Goal: Task Accomplishment & Management: Manage account settings

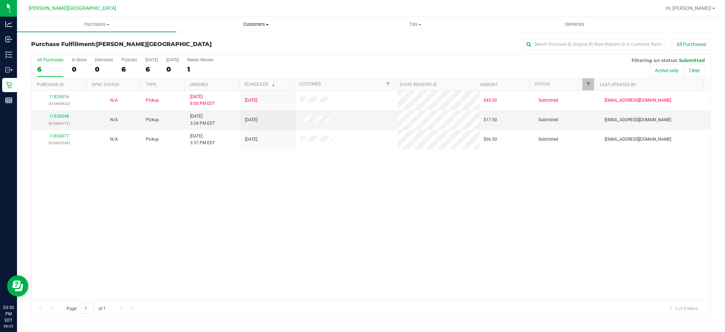
click at [257, 24] on span "Customers" at bounding box center [256, 24] width 159 height 6
click at [211, 42] on span "All customers" at bounding box center [201, 43] width 51 height 6
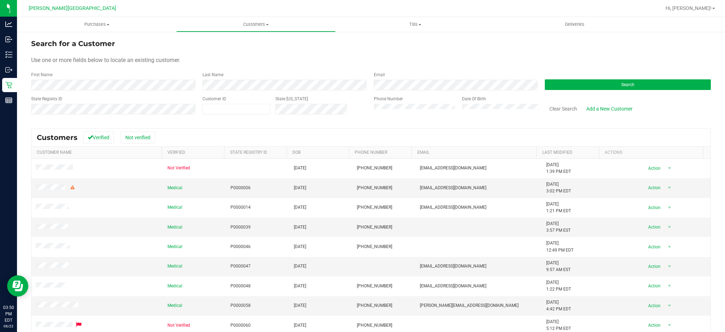
click at [224, 101] on label "Customer ID" at bounding box center [215, 99] width 24 height 6
click at [224, 104] on span at bounding box center [237, 109] width 68 height 11
drag, startPoint x: 224, startPoint y: 104, endPoint x: 214, endPoint y: 111, distance: 13.0
click at [214, 111] on span at bounding box center [237, 109] width 68 height 11
click at [214, 111] on input "text" at bounding box center [236, 109] width 67 height 10
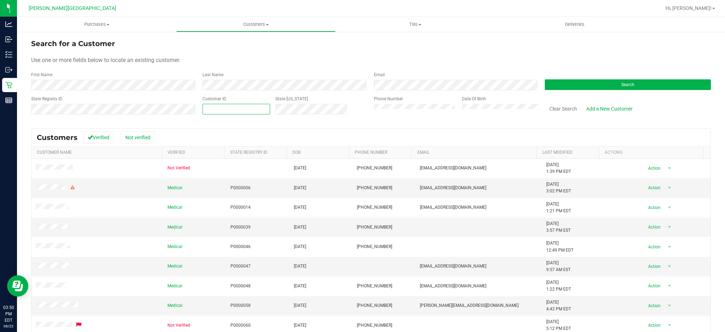
click at [214, 111] on input "text" at bounding box center [236, 109] width 67 height 10
paste input "1614814"
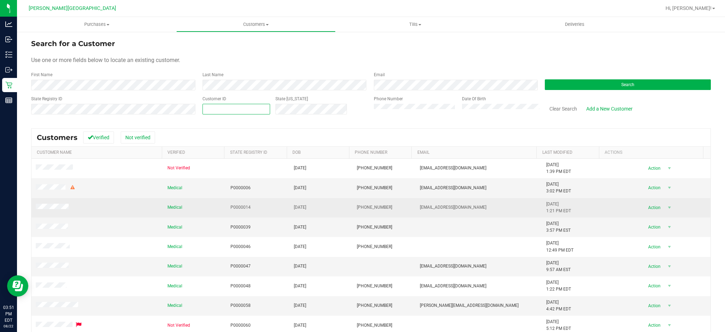
type input "1614814"
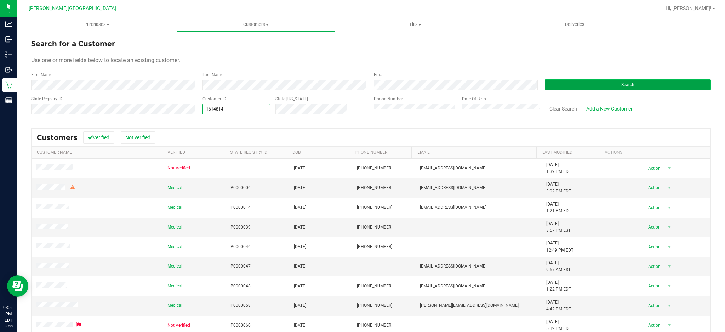
type input "1614814"
click at [573, 89] on button "Search" at bounding box center [628, 84] width 166 height 11
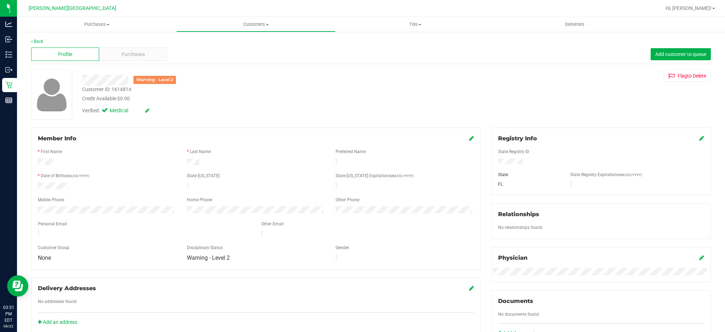
scroll to position [180, 0]
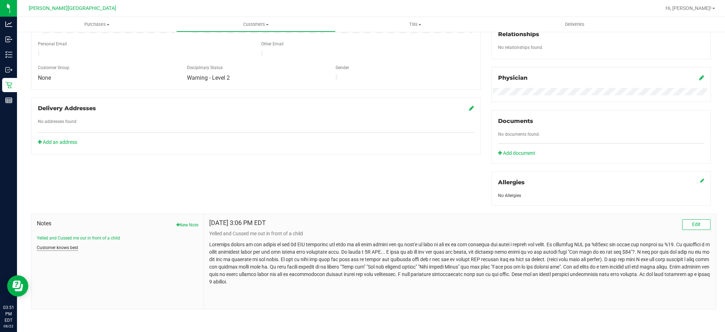
click at [67, 248] on button "Customer knows best" at bounding box center [57, 247] width 41 height 6
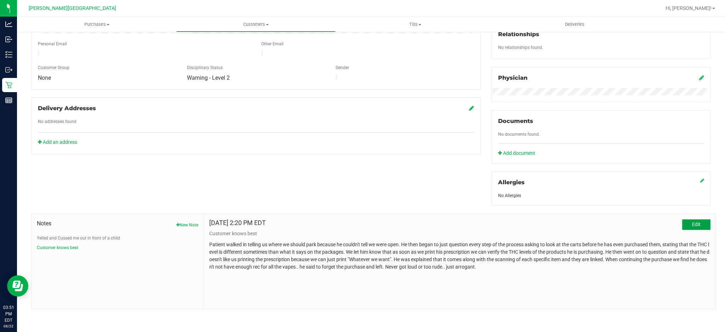
click at [693, 225] on span "Edit" at bounding box center [697, 224] width 9 height 6
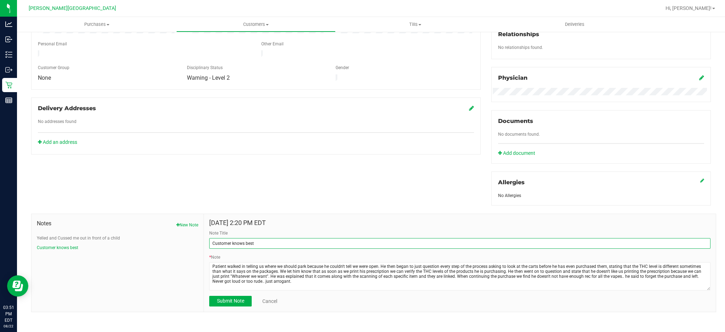
drag, startPoint x: 266, startPoint y: 240, endPoint x: 174, endPoint y: 243, distance: 92.9
click at [174, 243] on div "Notes New Note Yelled and Cussed me out in front of a child Customer knows best…" at bounding box center [373, 263] width 685 height 98
type input "Argumentative Patient"
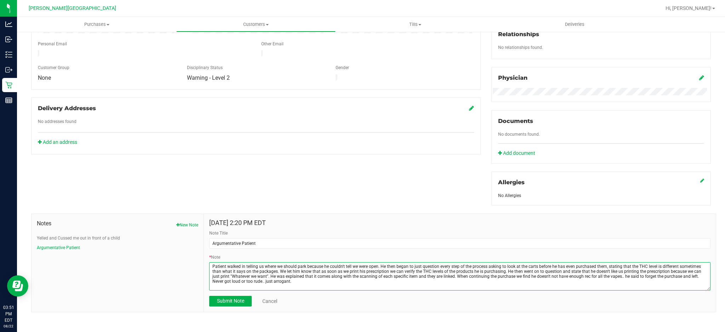
drag, startPoint x: 264, startPoint y: 284, endPoint x: 211, endPoint y: 283, distance: 52.8
click at [211, 283] on textarea "* Note" at bounding box center [460, 276] width 502 height 28
drag, startPoint x: 248, startPoint y: 286, endPoint x: 691, endPoint y: 275, distance: 443.3
click at [691, 275] on textarea "* Note" at bounding box center [460, 276] width 502 height 28
drag, startPoint x: 651, startPoint y: 300, endPoint x: 286, endPoint y: 286, distance: 365.1
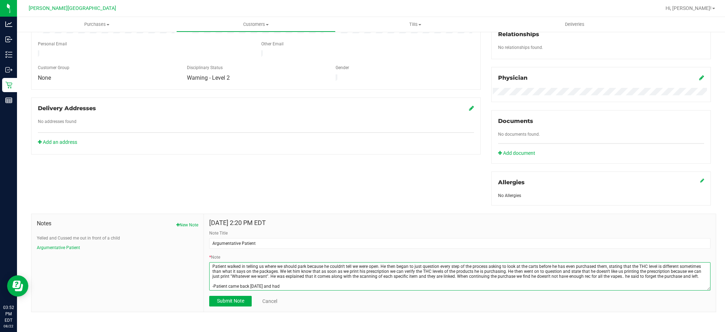
click at [272, 286] on textarea "* Note" at bounding box center [460, 276] width 502 height 28
click at [297, 288] on textarea "* Note" at bounding box center [460, 276] width 502 height 28
type textarea "Patient walked in telling us where we should park because he couldn't tell we w…"
click at [227, 297] on button "Submit Note" at bounding box center [230, 301] width 43 height 11
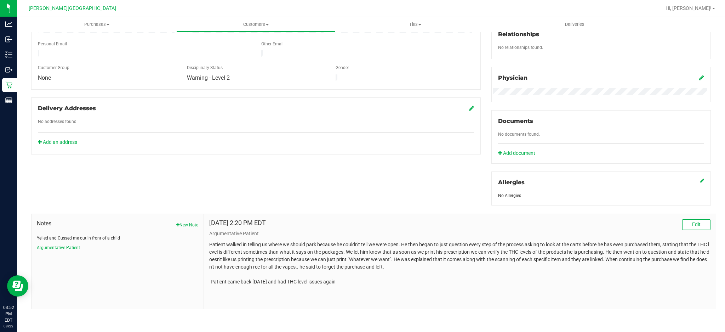
click at [75, 239] on button "Yelled and Cussed me out in front of a child" at bounding box center [78, 238] width 83 height 6
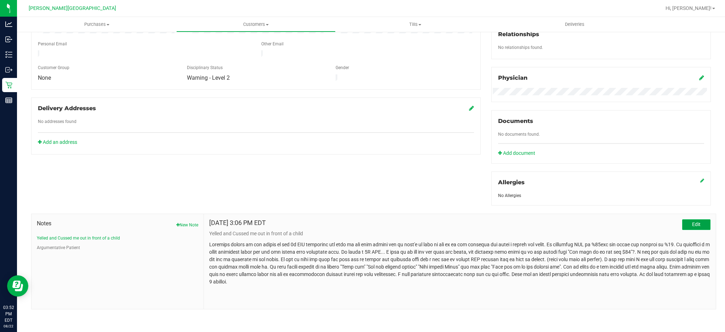
click at [689, 229] on button "Edit" at bounding box center [697, 224] width 28 height 11
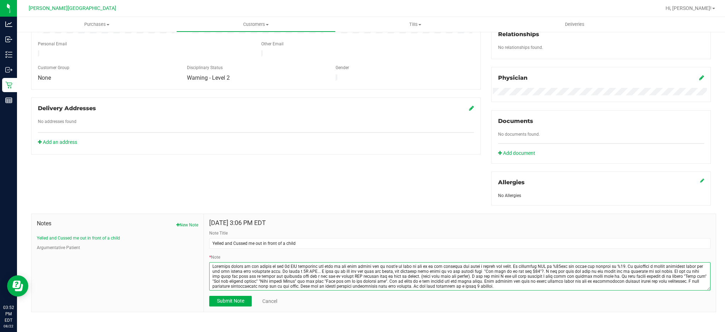
click at [227, 282] on textarea "* Note" at bounding box center [460, 276] width 502 height 28
click at [228, 282] on textarea "* Note" at bounding box center [460, 276] width 502 height 28
click at [422, 285] on textarea "* Note" at bounding box center [460, 276] width 502 height 28
click at [536, 283] on textarea "* Note" at bounding box center [460, 276] width 502 height 28
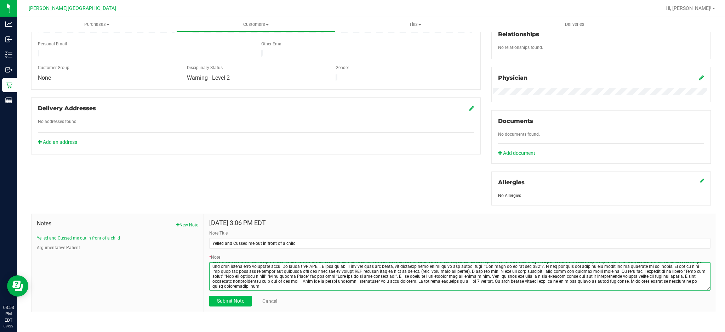
type textarea "Customer walked in and handed me his 1g PPU container and said he got this befo…"
click at [218, 302] on span "Submit Note" at bounding box center [230, 301] width 27 height 6
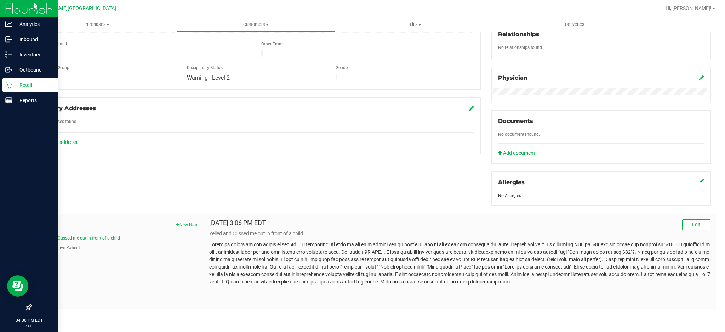
click at [29, 85] on p "Retail" at bounding box center [33, 85] width 43 height 9
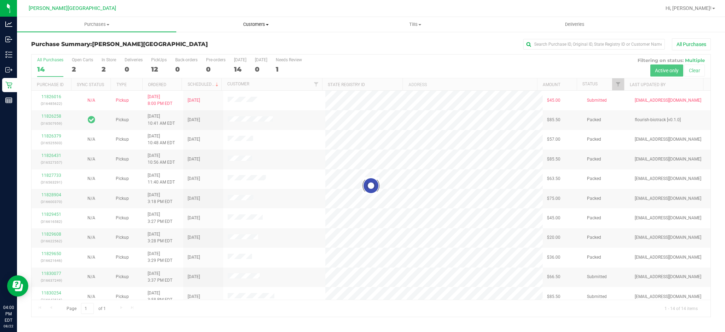
click at [264, 21] on span "Customers" at bounding box center [256, 24] width 159 height 6
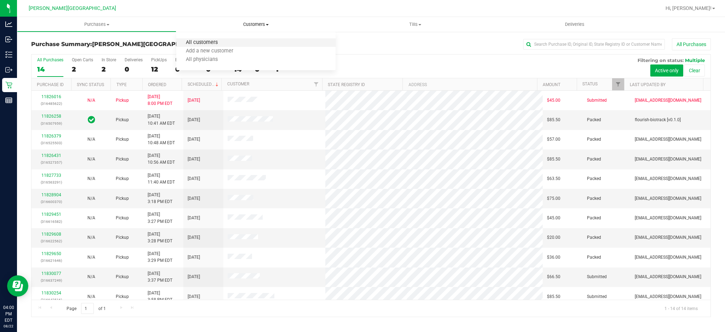
click at [226, 44] on span "All customers" at bounding box center [201, 43] width 51 height 6
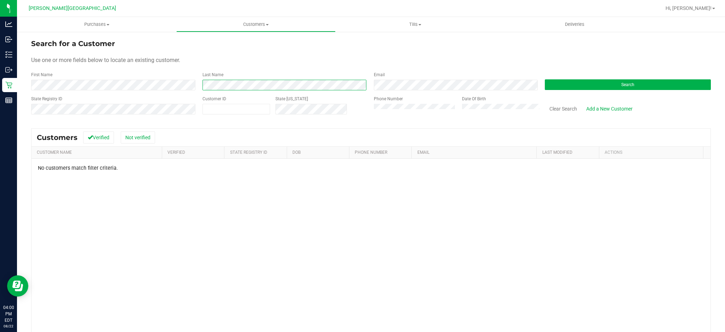
click at [199, 83] on div "Last Name" at bounding box center [282, 81] width 171 height 19
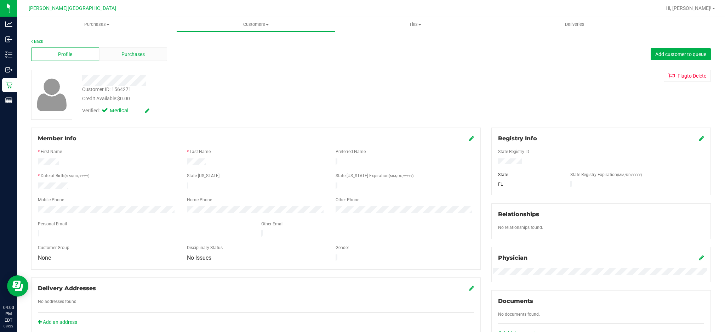
click at [158, 54] on div "Purchases" at bounding box center [133, 53] width 68 height 13
